Goal: Information Seeking & Learning: Learn about a topic

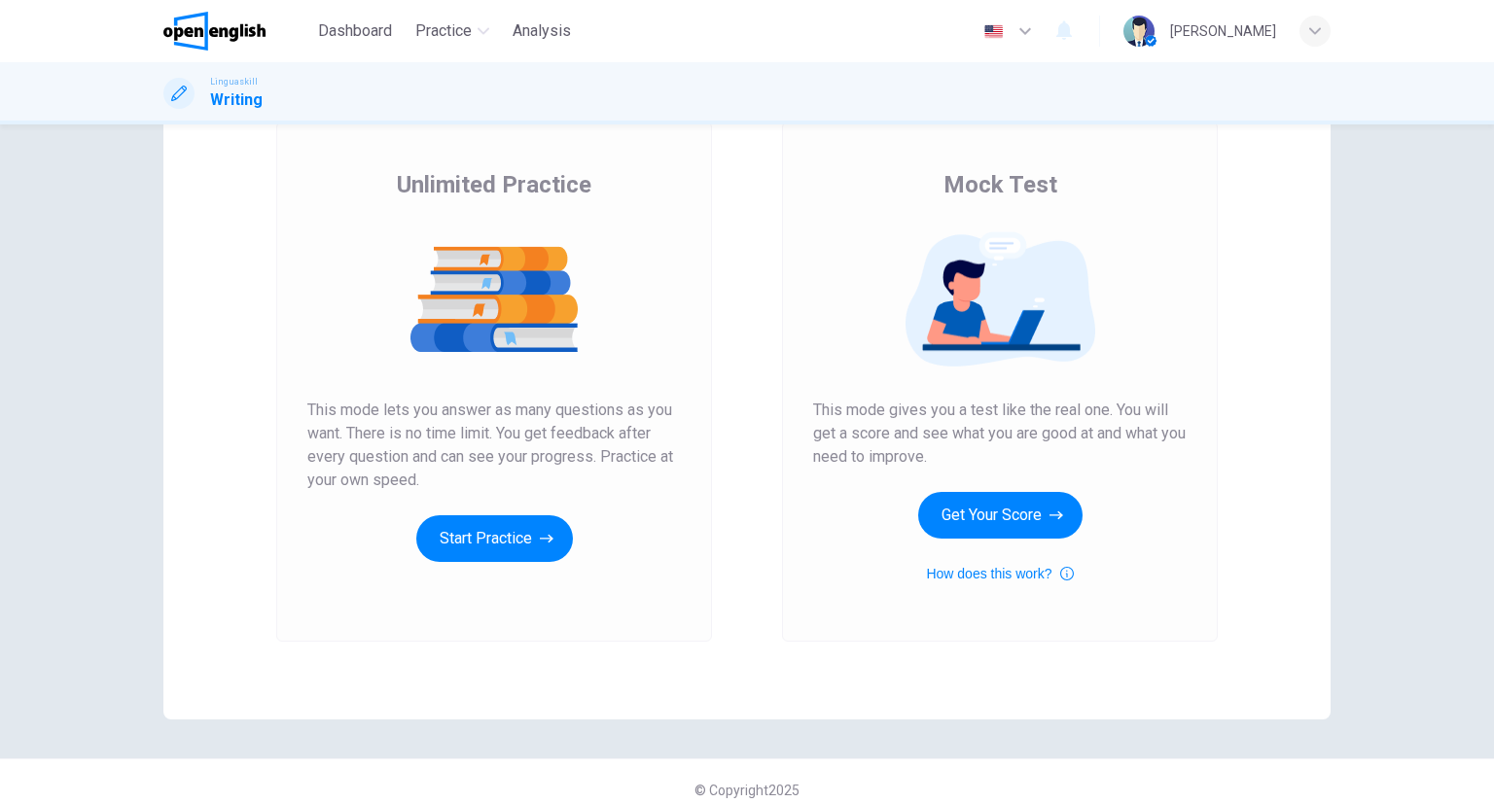
scroll to position [121, 0]
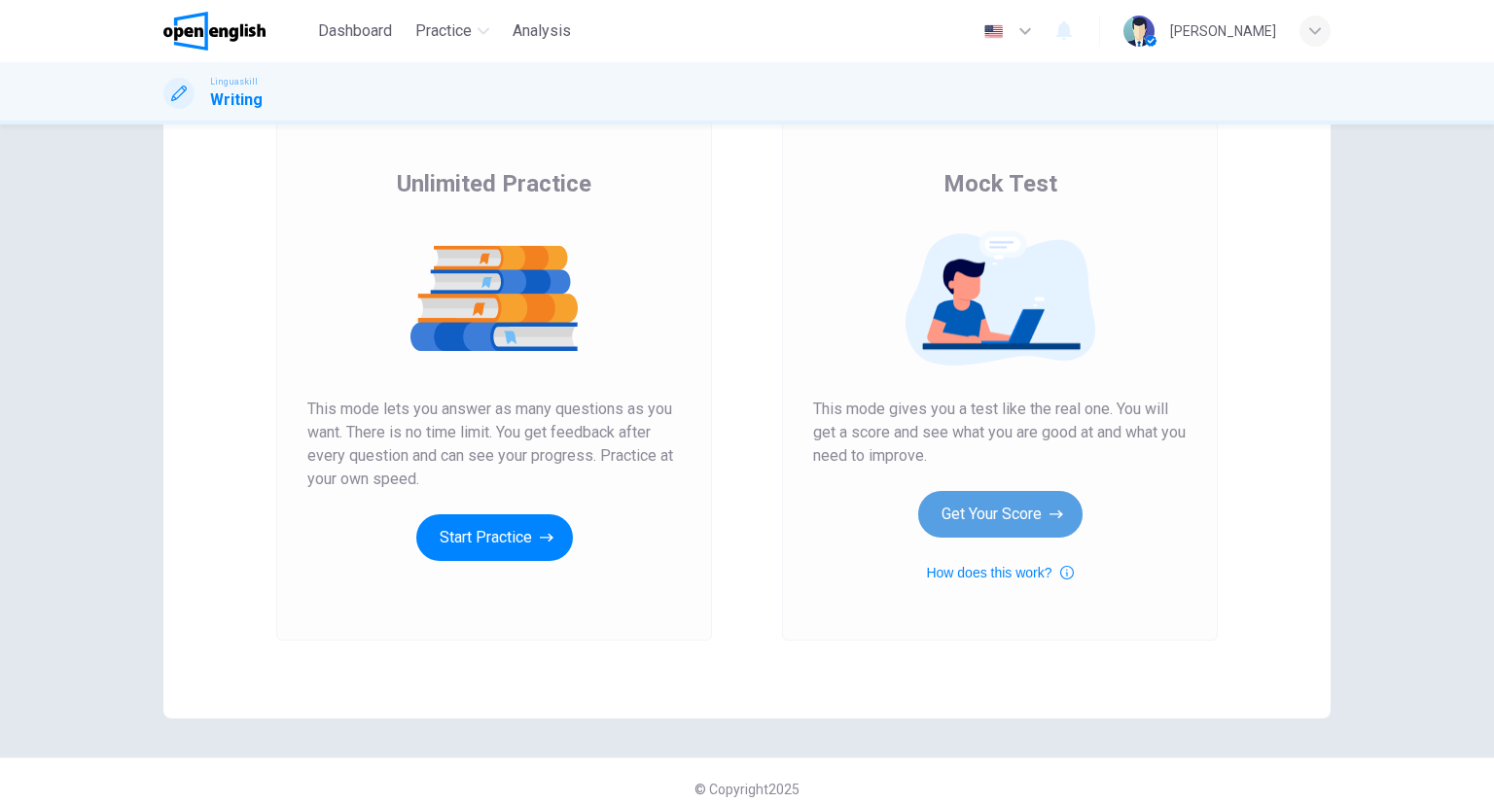
click at [987, 507] on button "Get Your Score" at bounding box center [1000, 514] width 164 height 47
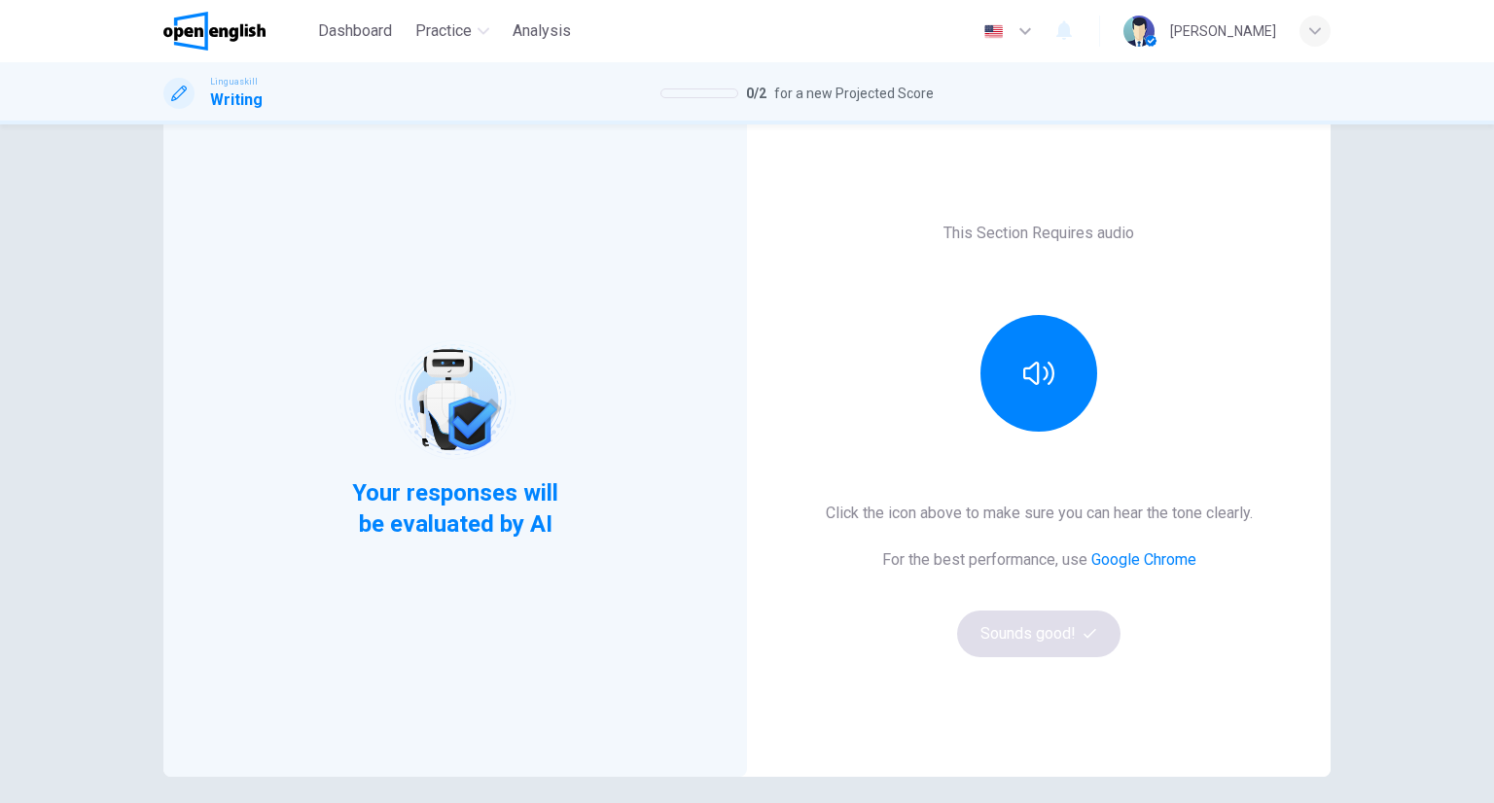
scroll to position [62, 0]
click at [1045, 400] on button "button" at bounding box center [1038, 373] width 117 height 117
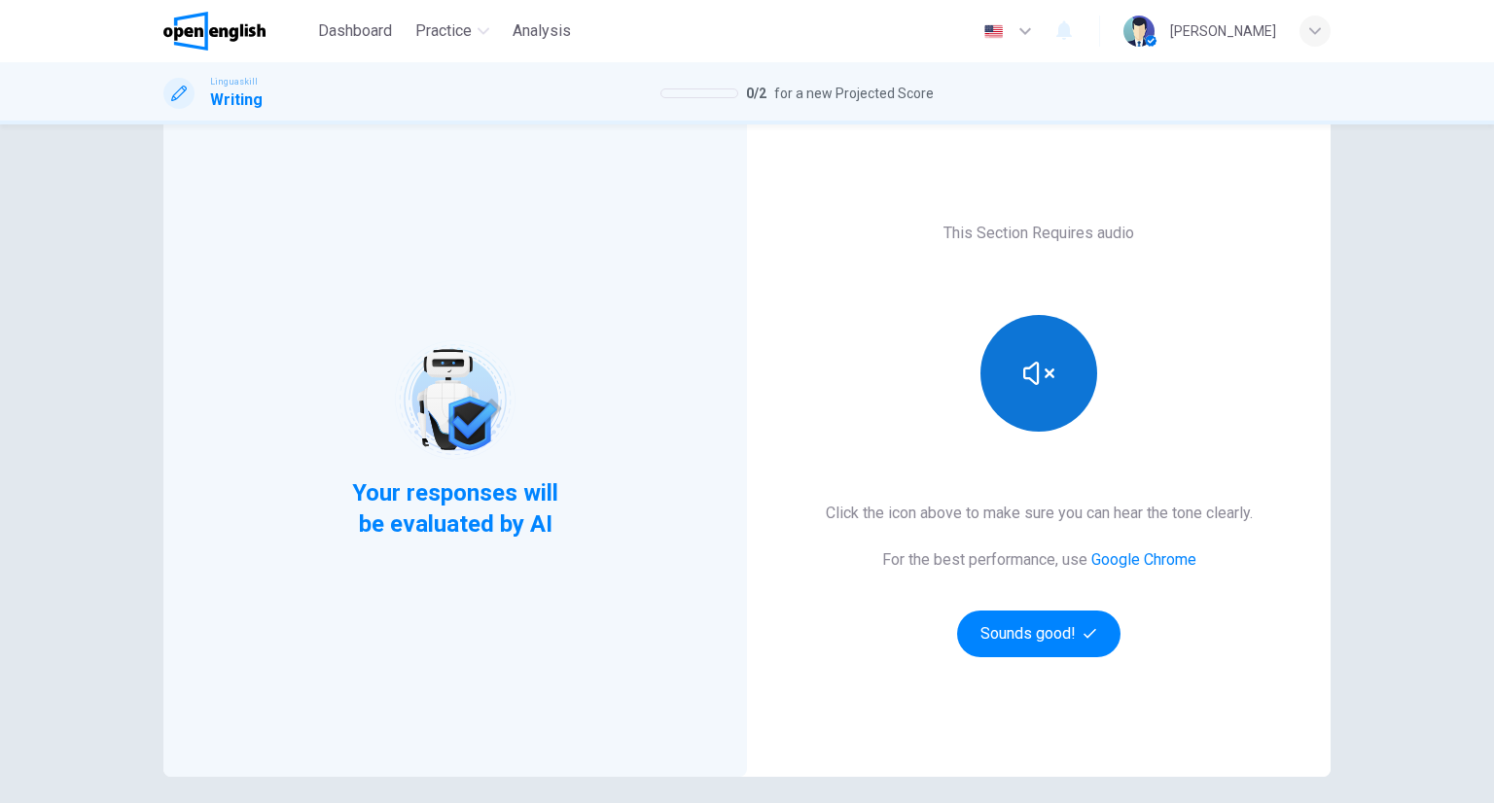
click at [1045, 400] on button "button" at bounding box center [1038, 373] width 117 height 117
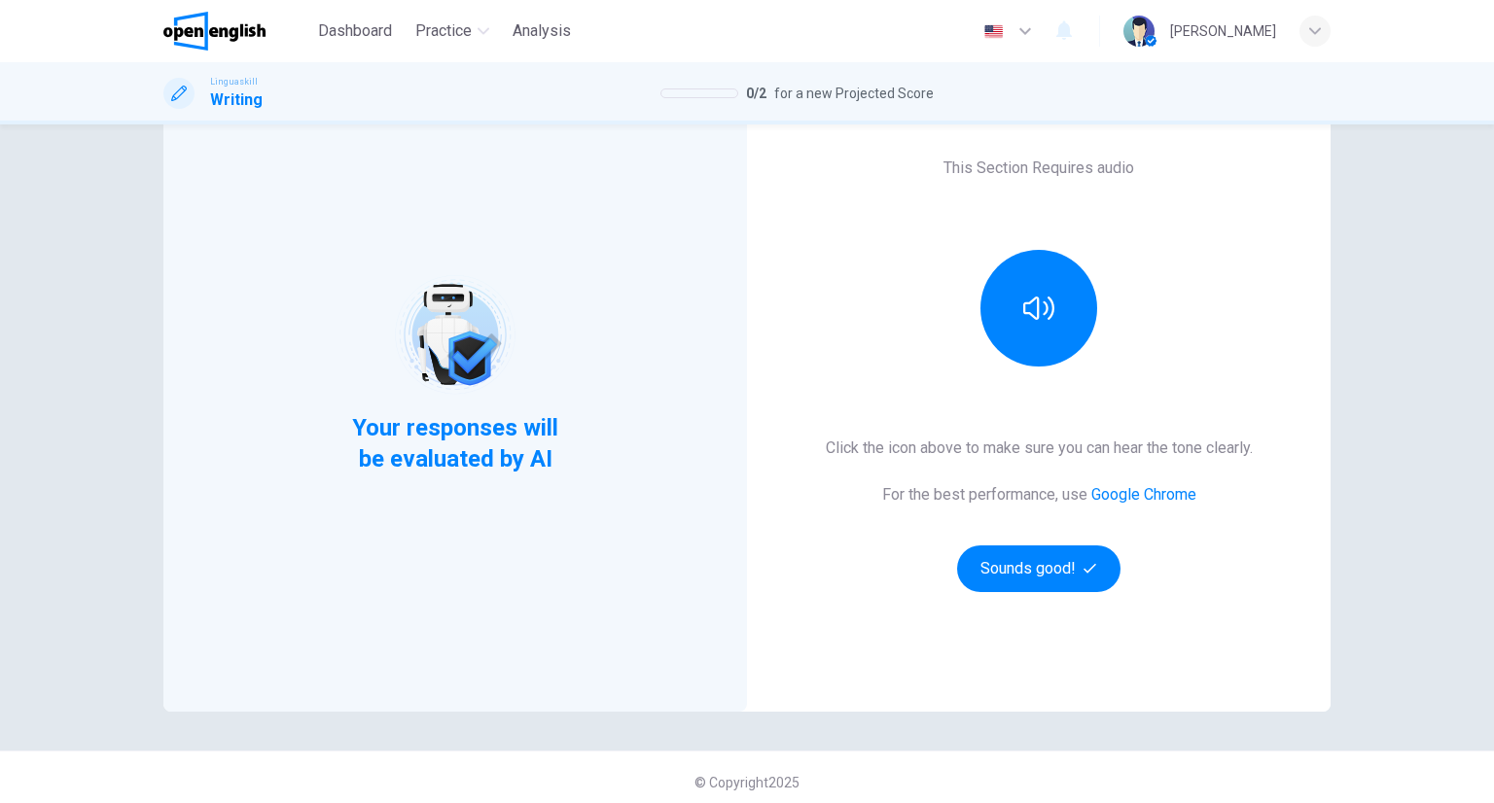
scroll to position [137, 0]
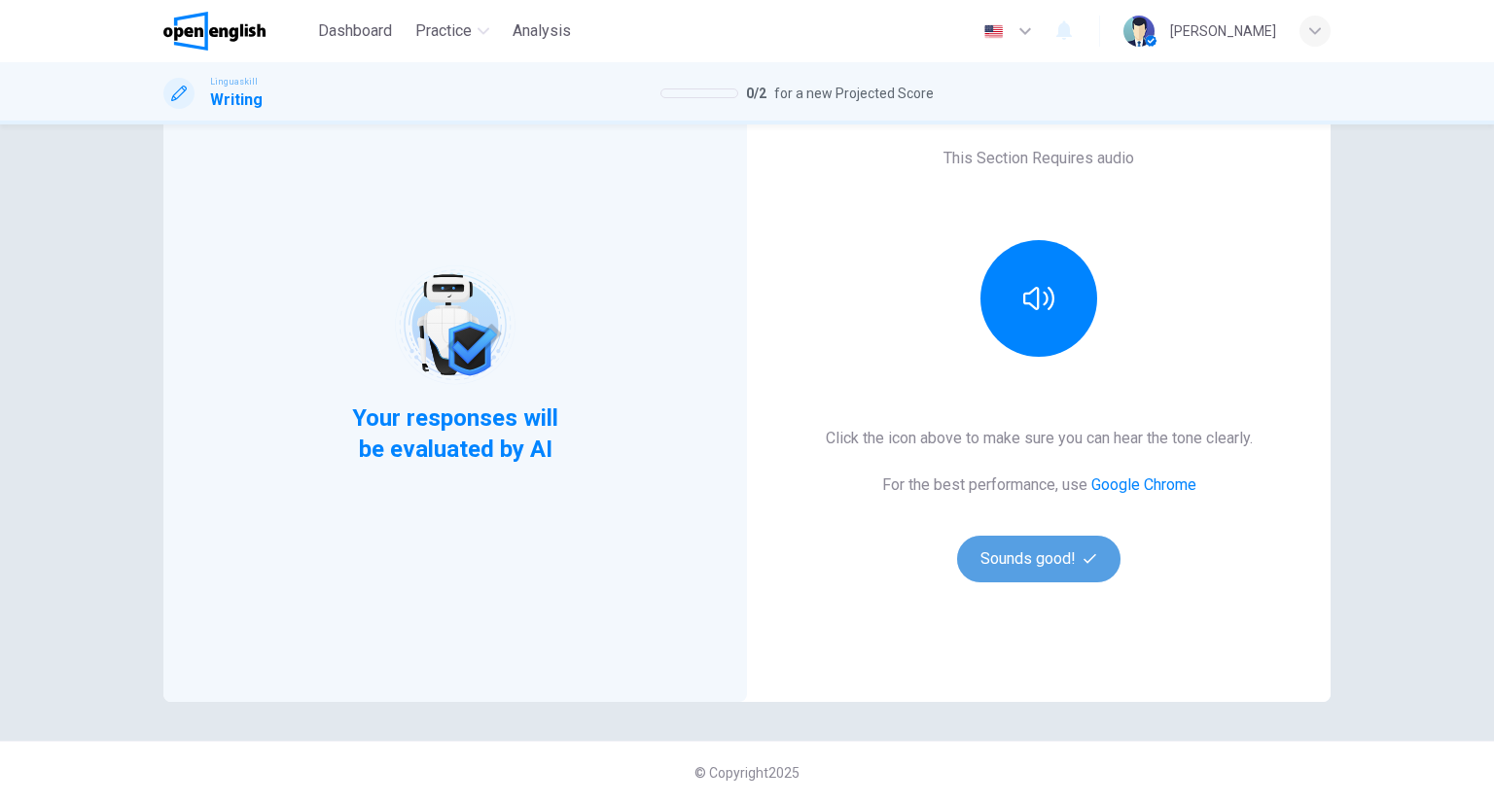
click at [1074, 558] on button "Sounds good!" at bounding box center [1038, 559] width 163 height 47
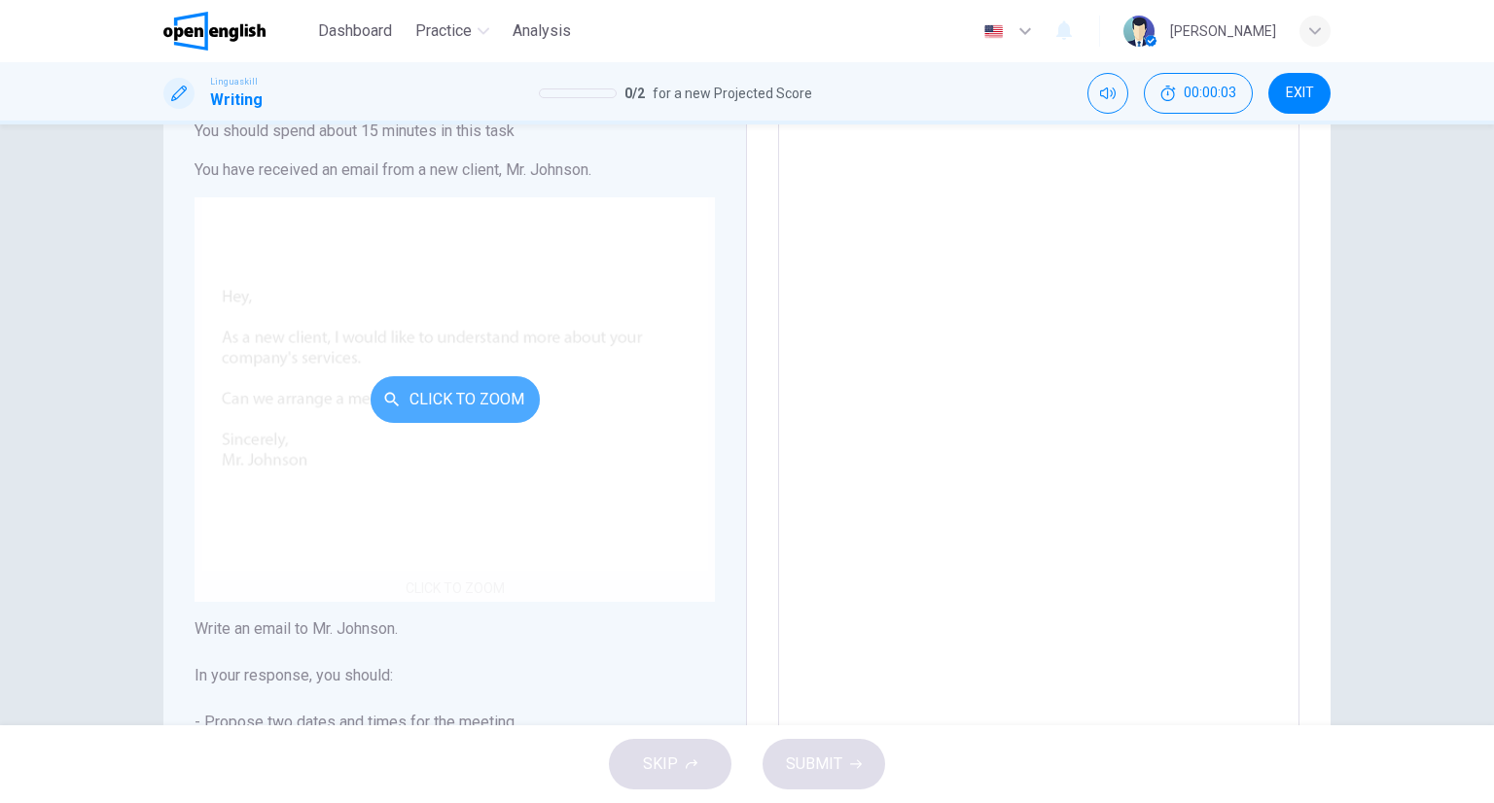
click at [438, 398] on button "Click to Zoom" at bounding box center [455, 399] width 169 height 47
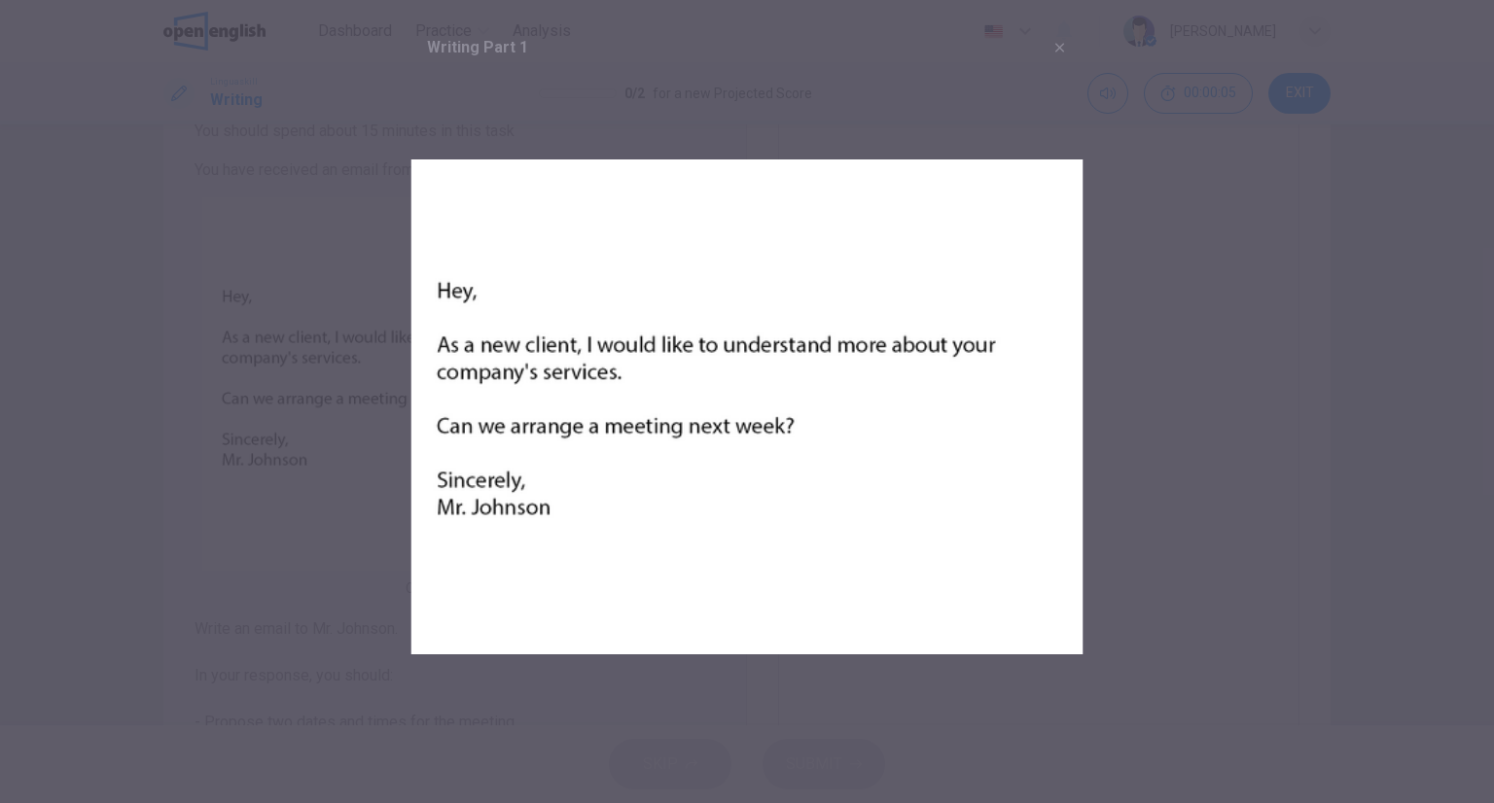
click at [503, 685] on img at bounding box center [747, 407] width 672 height 672
drag, startPoint x: 609, startPoint y: 62, endPoint x: 1055, endPoint y: 55, distance: 446.4
click at [1055, 55] on div "Writing Part 1" at bounding box center [747, 47] width 672 height 47
click at [1055, 55] on icon "button" at bounding box center [1060, 48] width 16 height 16
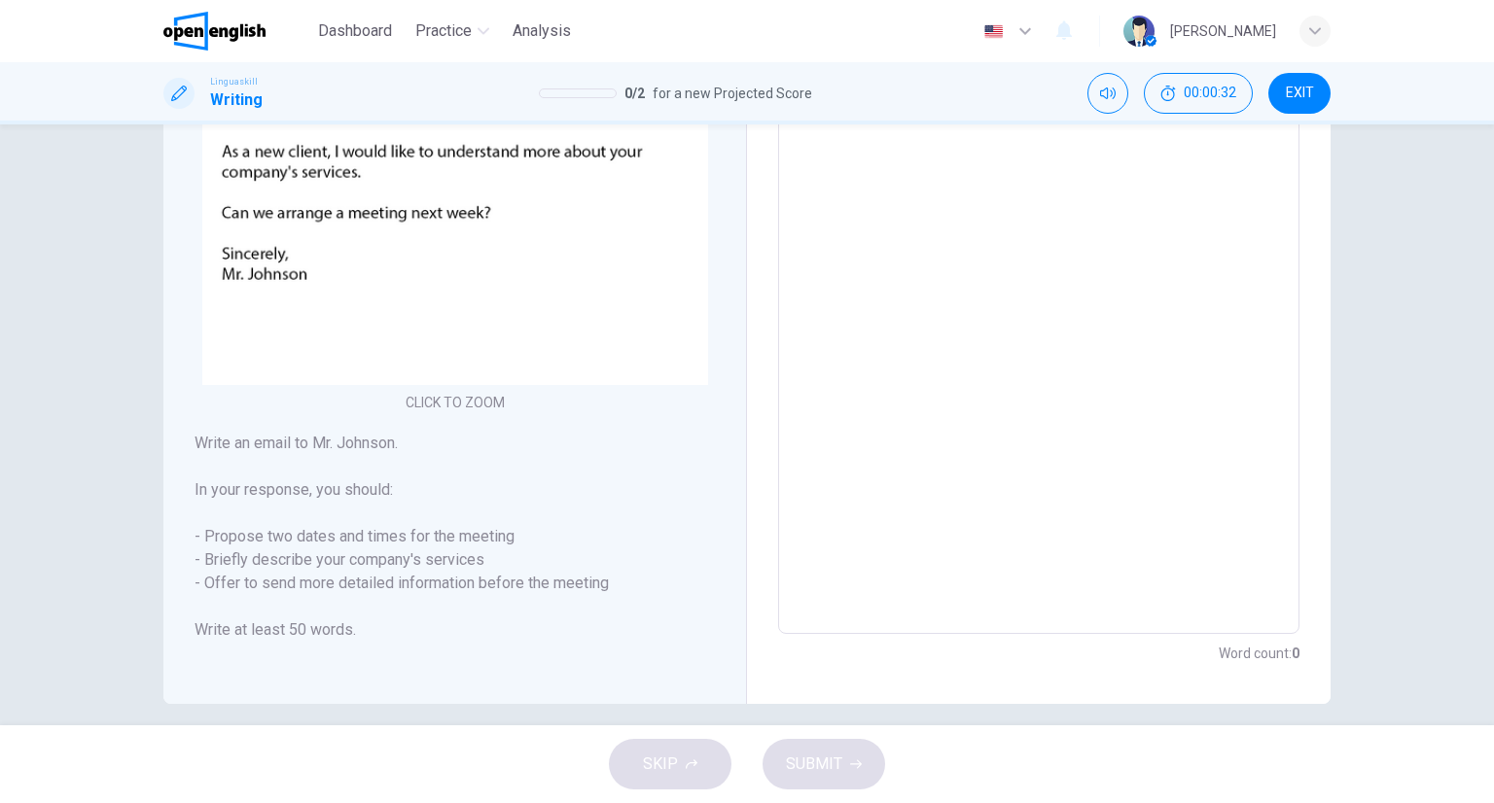
scroll to position [340, 0]
